Goal: Find specific page/section: Find specific page/section

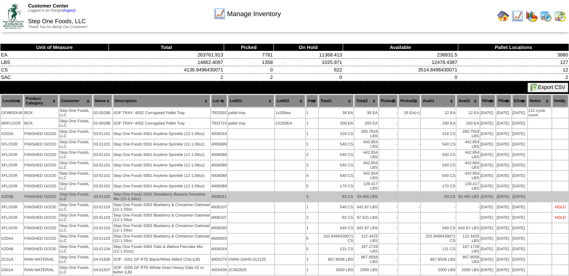
scroll to position [170, 0]
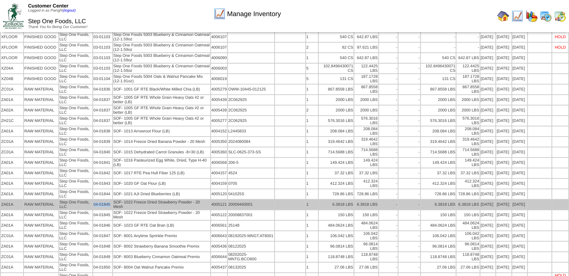
drag, startPoint x: 110, startPoint y: 199, endPoint x: 93, endPoint y: 201, distance: 16.9
click at [93, 201] on td "04-01845" at bounding box center [102, 205] width 19 height 10
copy td "04-01845"
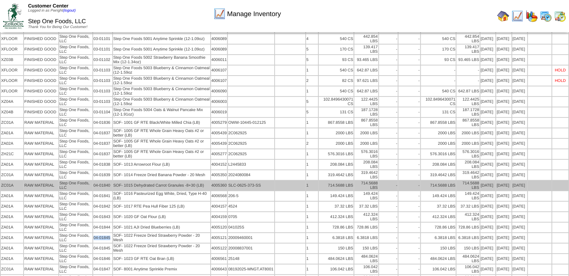
scroll to position [187, 0]
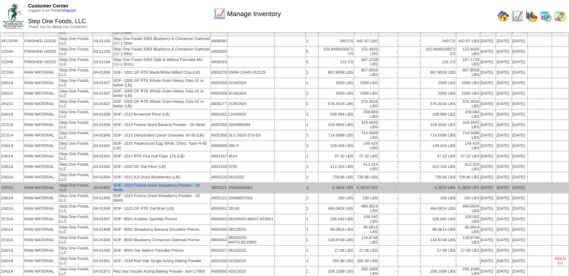
drag, startPoint x: 131, startPoint y: 185, endPoint x: 113, endPoint y: 180, distance: 17.8
click at [113, 183] on td "SOF- 1022 Freeze Dried Strawberry Powder - 20 Mesh" at bounding box center [161, 188] width 97 height 10
copy td "SOF- 1022 Freeze Dried Strawberry Powder - 20 Mesh"
drag, startPoint x: 109, startPoint y: 183, endPoint x: 93, endPoint y: 182, distance: 15.4
click at [93, 183] on td "04-01845" at bounding box center [102, 188] width 19 height 10
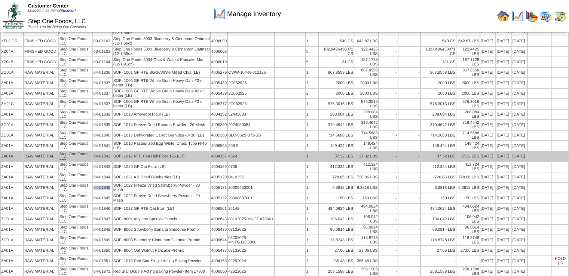
copy td "04-01845"
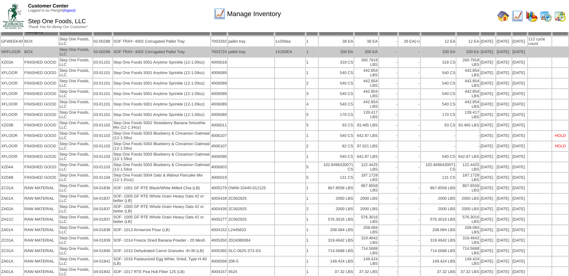
scroll to position [0, 0]
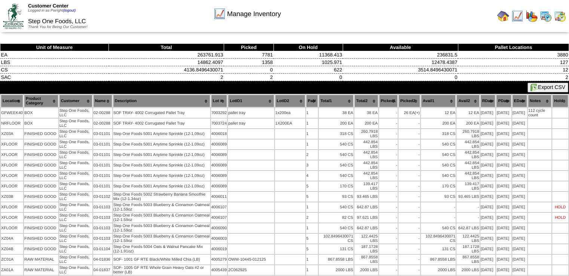
click at [501, 15] on img at bounding box center [503, 16] width 12 height 12
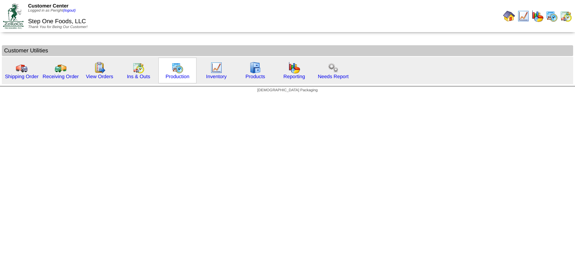
click at [174, 65] on img at bounding box center [177, 68] width 12 height 12
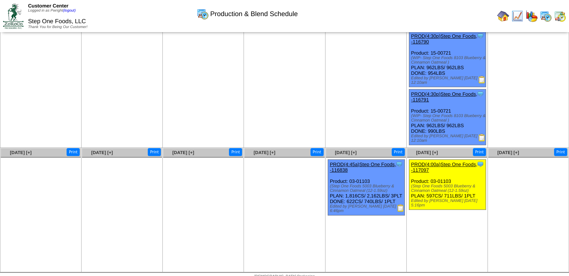
scroll to position [207, 0]
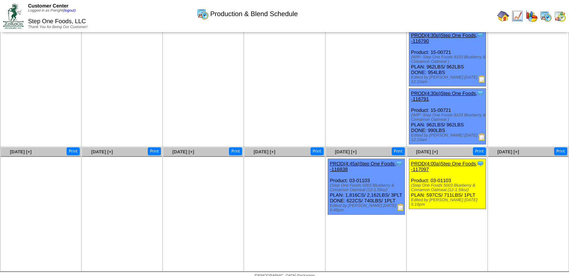
click at [399, 208] on img at bounding box center [400, 207] width 7 height 7
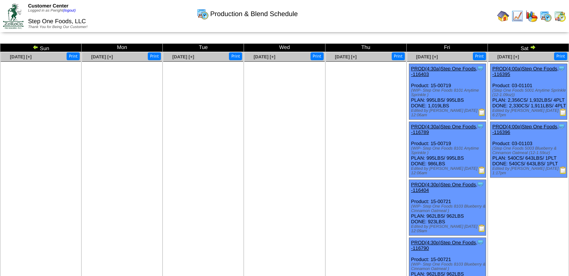
scroll to position [207, 0]
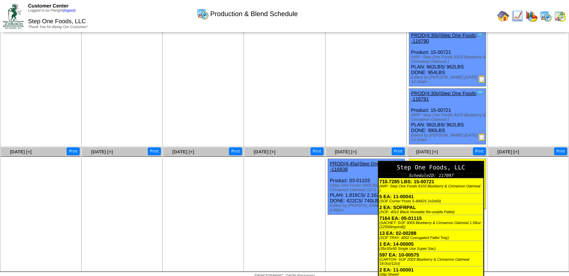
click at [479, 162] on div "Step One Foods, LLC" at bounding box center [431, 168] width 105 height 12
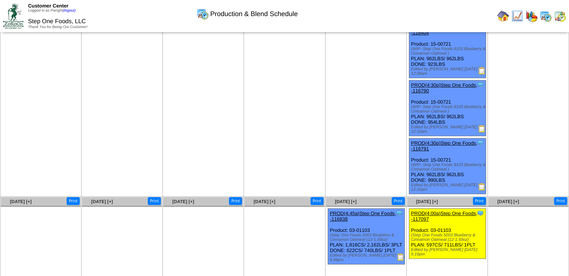
scroll to position [207, 0]
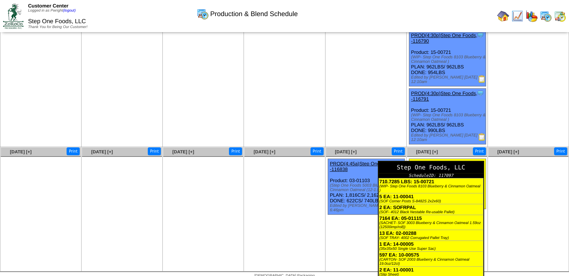
click at [480, 162] on div "Step One Foods, LLC" at bounding box center [431, 168] width 105 height 12
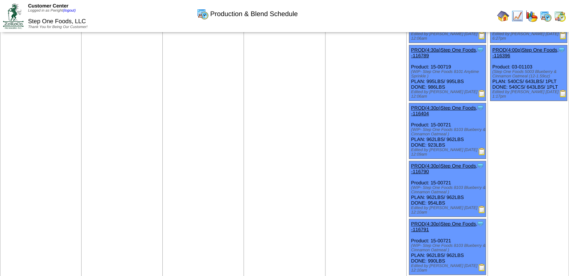
scroll to position [0, 0]
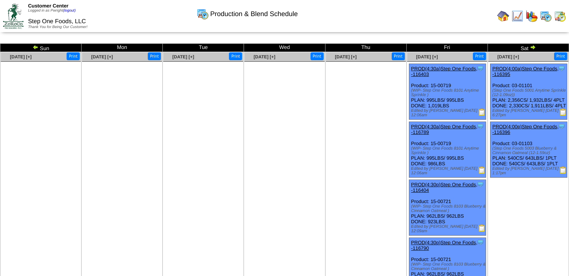
click at [533, 47] on img at bounding box center [533, 47] width 6 height 6
